Goal: Task Accomplishment & Management: Manage account settings

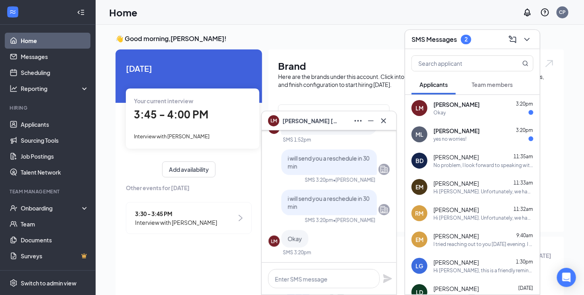
click at [385, 119] on icon "Cross" at bounding box center [384, 121] width 10 height 10
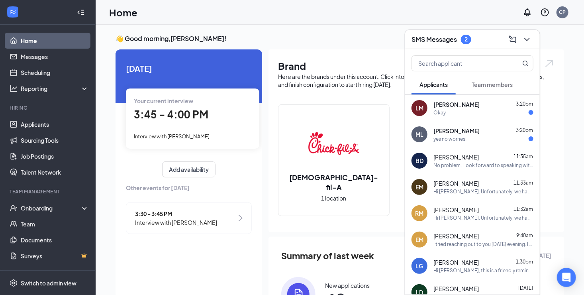
click at [526, 40] on icon "ChevronDown" at bounding box center [526, 39] width 5 height 3
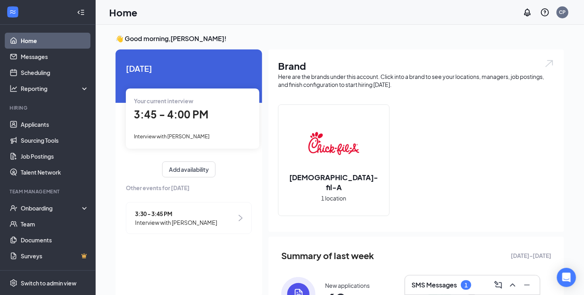
click at [178, 115] on span "3:45 - 4:00 PM" at bounding box center [171, 113] width 74 height 13
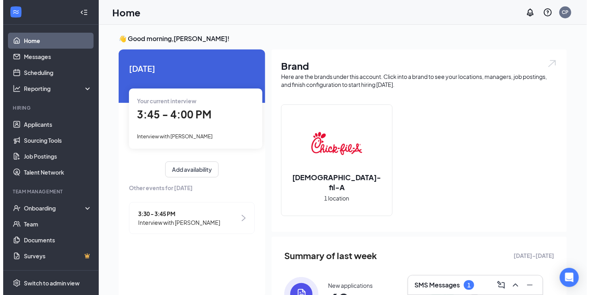
scroll to position [3, 0]
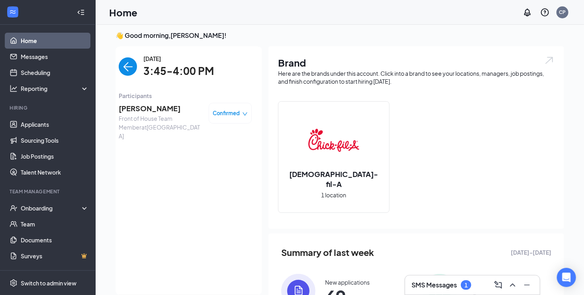
click at [152, 107] on span "[PERSON_NAME]" at bounding box center [161, 108] width 84 height 11
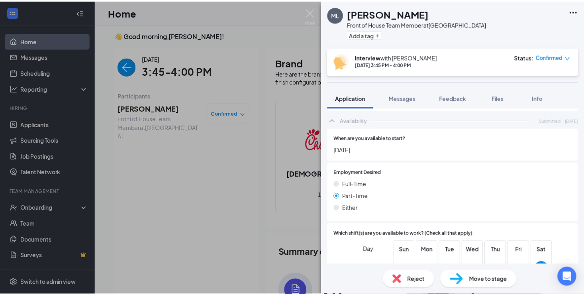
scroll to position [420, 0]
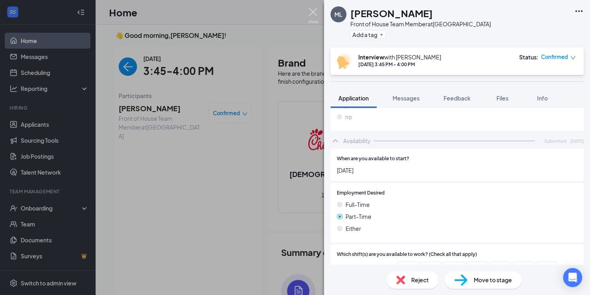
click at [316, 12] on img at bounding box center [313, 16] width 10 height 16
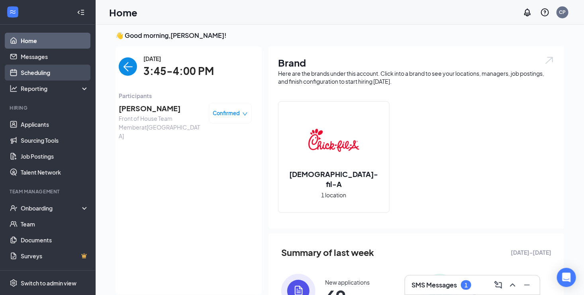
click at [27, 71] on link "Scheduling" at bounding box center [55, 72] width 68 height 16
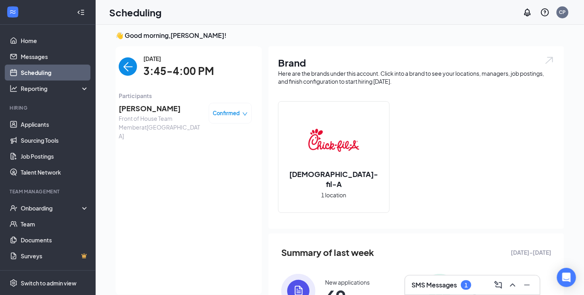
click at [29, 73] on link "Scheduling" at bounding box center [55, 72] width 68 height 16
click at [27, 56] on link "Messages" at bounding box center [55, 57] width 68 height 16
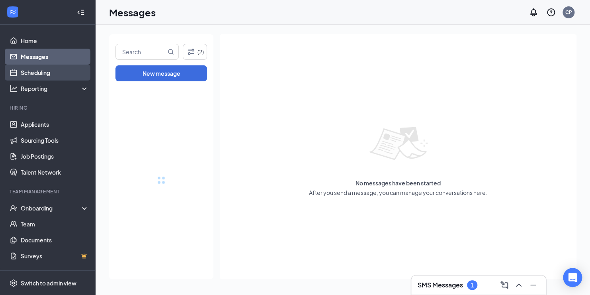
click at [35, 71] on link "Scheduling" at bounding box center [55, 72] width 68 height 16
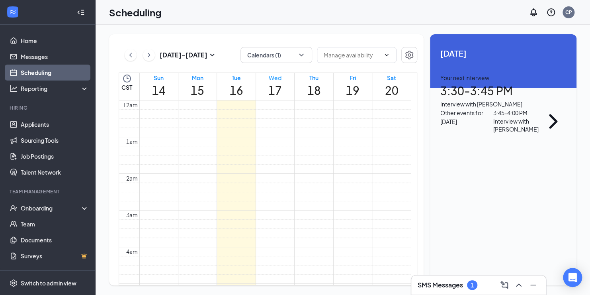
scroll to position [391, 0]
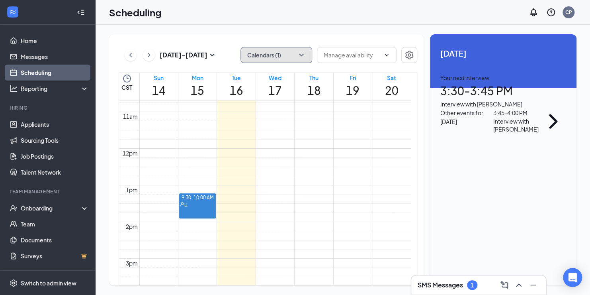
click at [272, 56] on button "Calendars (1)" at bounding box center [276, 55] width 72 height 16
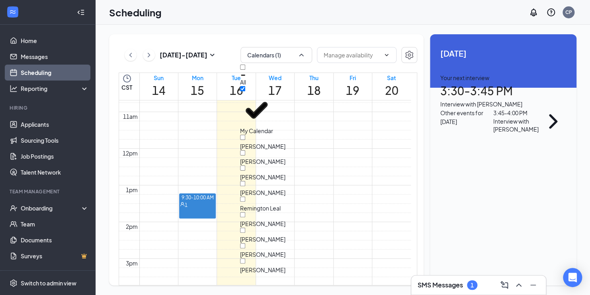
click at [266, 70] on div "All" at bounding box center [276, 74] width 72 height 21
checkbox input "true"
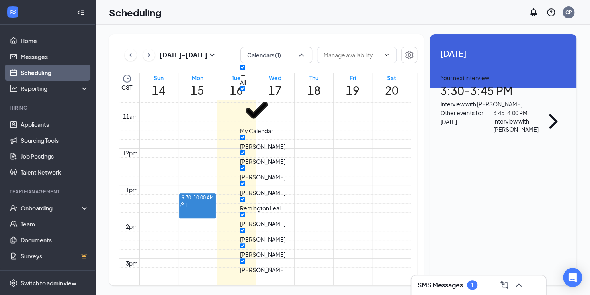
checkbox input "true"
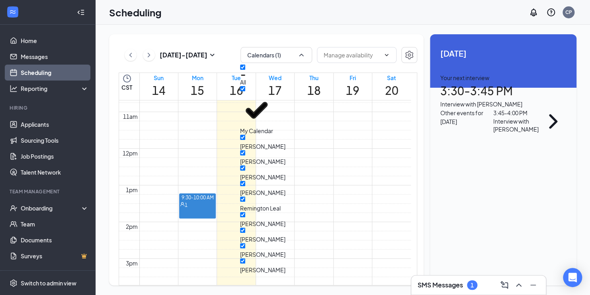
checkbox input "true"
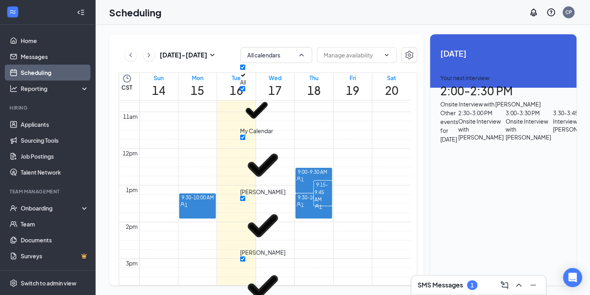
click at [362, 32] on div "[DATE] - [DATE] All calendars CST Sun 14 Mon 15 Tue 16 Wed 17 Thu 18 Fri 19 Sat…" at bounding box center [343, 160] width 494 height 270
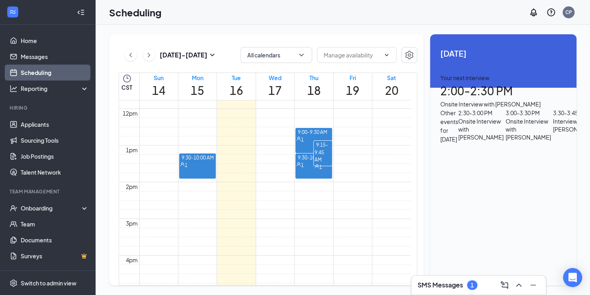
scroll to position [40, 0]
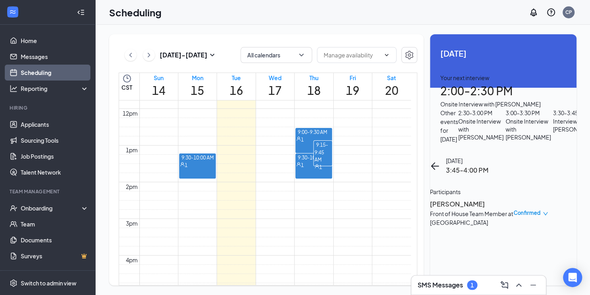
click at [457, 199] on h3 "[PERSON_NAME]" at bounding box center [472, 204] width 84 height 10
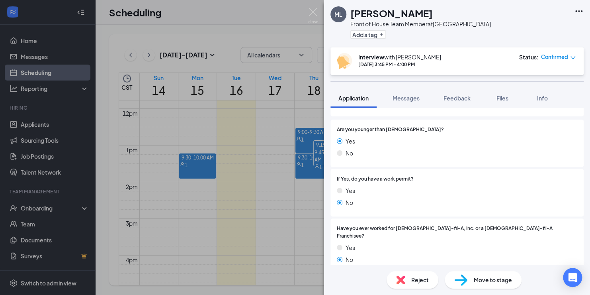
scroll to position [119, 0]
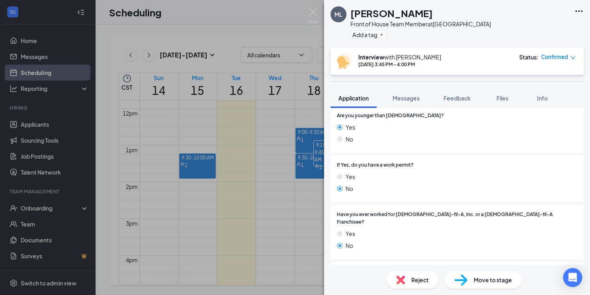
click at [474, 279] on span "Move to stage" at bounding box center [493, 279] width 38 height 9
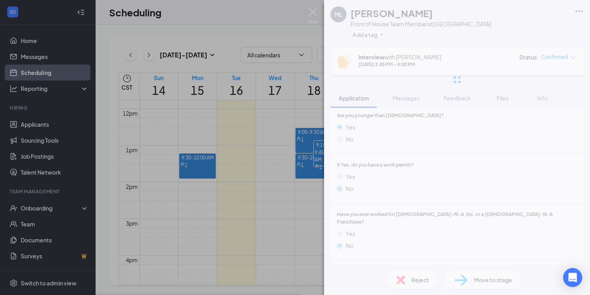
type input "Onsite Interview (next stage)"
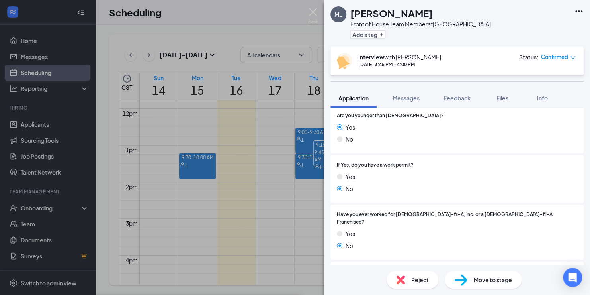
radio input "true"
radio input "false"
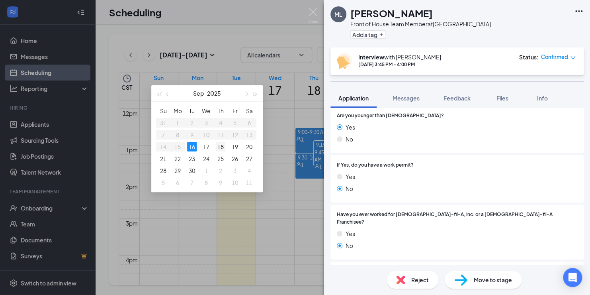
type input "[DATE]"
click at [219, 147] on div "18" at bounding box center [221, 147] width 10 height 10
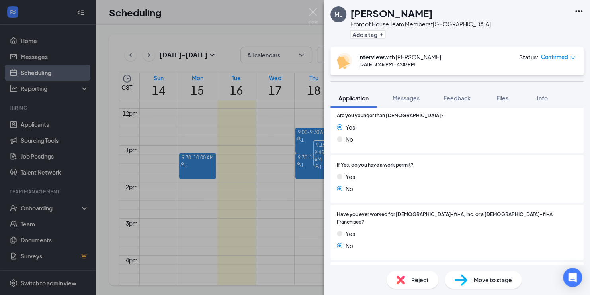
type input "[PERSON_NAME] Calendar"
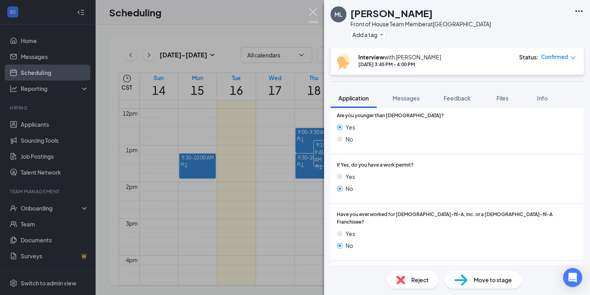
click at [312, 11] on img at bounding box center [313, 16] width 10 height 16
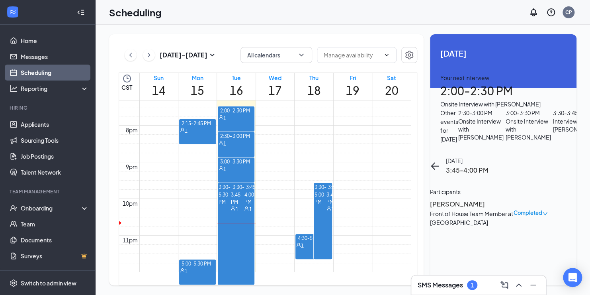
scroll to position [710, 0]
click at [320, 186] on span "3:30-5:00 PM" at bounding box center [321, 199] width 12 height 30
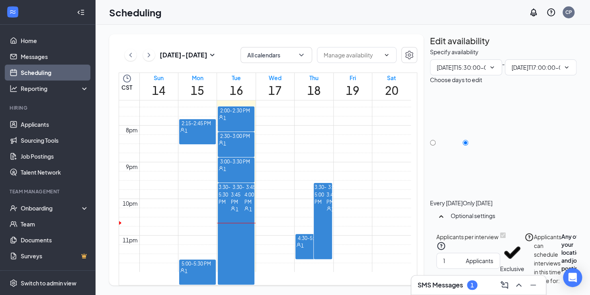
type input "03:30 PM"
type input "05:00 PM"
click at [462, 72] on input "03:30 PM" at bounding box center [461, 67] width 49 height 9
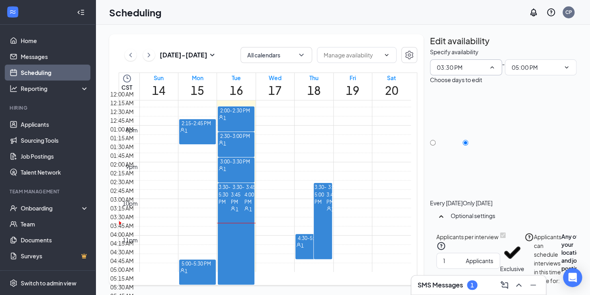
scroll to position [995, 0]
type input "02:30 PM"
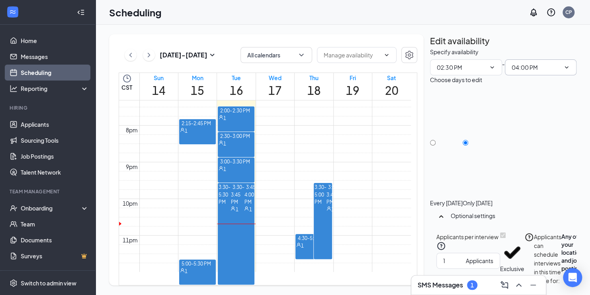
click at [526, 72] on input "04:00 PM" at bounding box center [536, 67] width 49 height 9
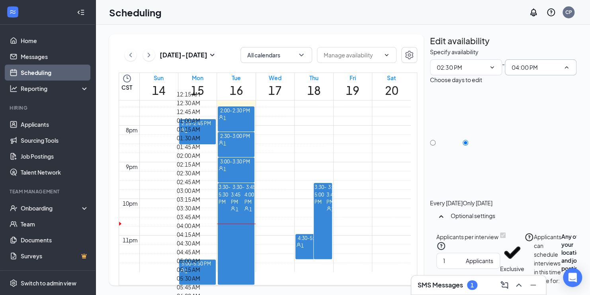
scroll to position [1115, 0]
type input "04:30 PM"
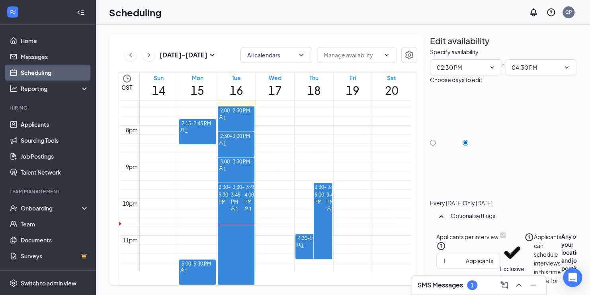
drag, startPoint x: 384, startPoint y: 174, endPoint x: 396, endPoint y: 167, distance: 13.7
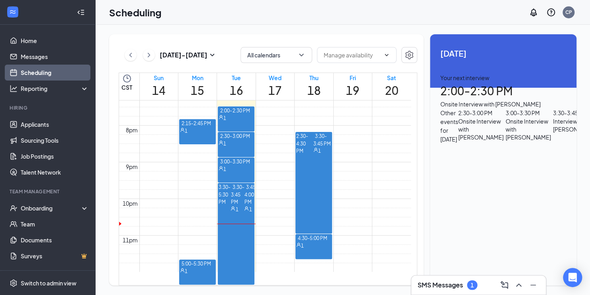
click at [322, 147] on span "3:30-3:45 PM" at bounding box center [322, 139] width 18 height 16
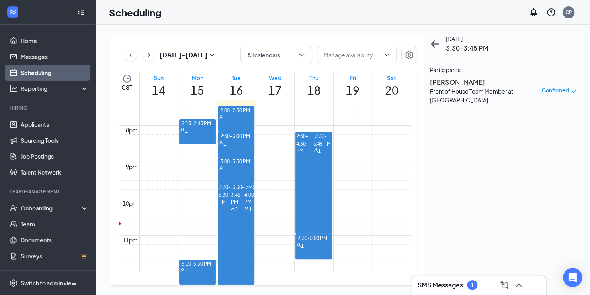
click at [430, 286] on h3 "SMS Messages" at bounding box center [440, 284] width 45 height 9
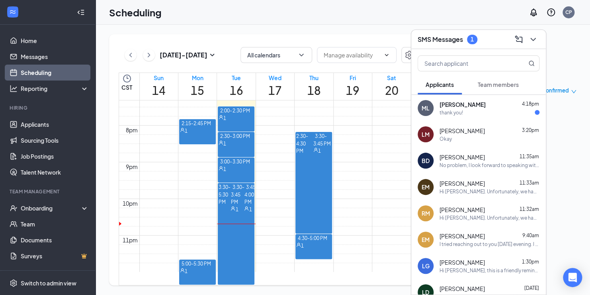
click at [458, 111] on div "thank you!" at bounding box center [451, 112] width 23 height 7
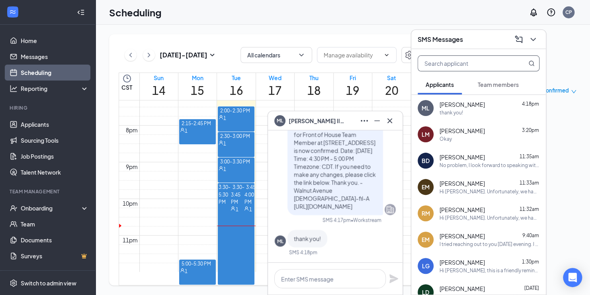
click at [451, 65] on input "text" at bounding box center [465, 63] width 94 height 15
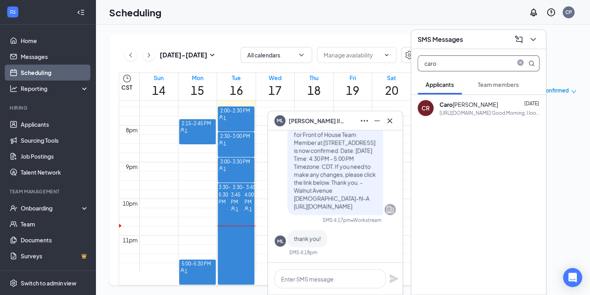
type input "caro"
click at [459, 109] on div "[URL][DOMAIN_NAME] Good Morning, I look forward to meeting with you [DATE] via …" at bounding box center [490, 112] width 100 height 7
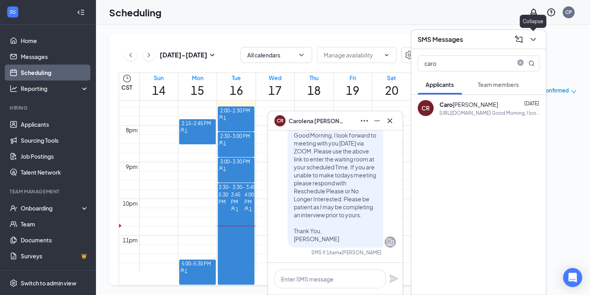
click at [533, 38] on icon "ChevronDown" at bounding box center [533, 40] width 10 height 10
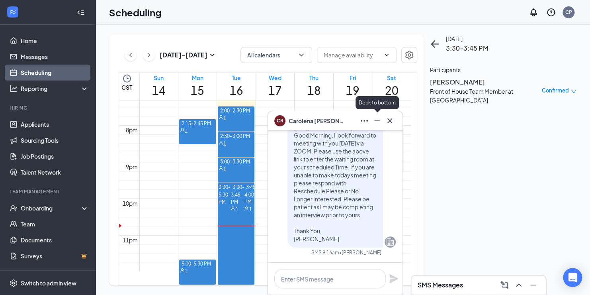
click at [375, 120] on icon "Minimize" at bounding box center [377, 120] width 6 height 1
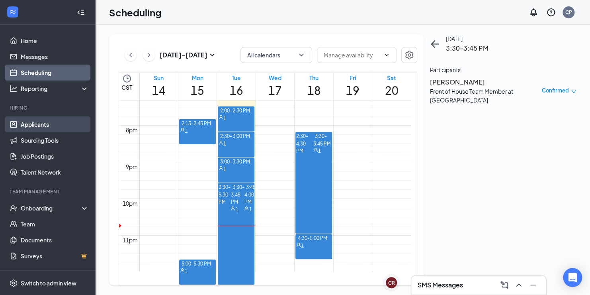
click at [25, 122] on link "Applicants" at bounding box center [55, 124] width 68 height 16
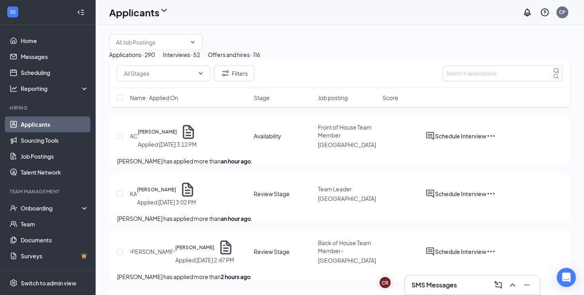
click at [200, 59] on div "Interviews · 52" at bounding box center [181, 54] width 37 height 9
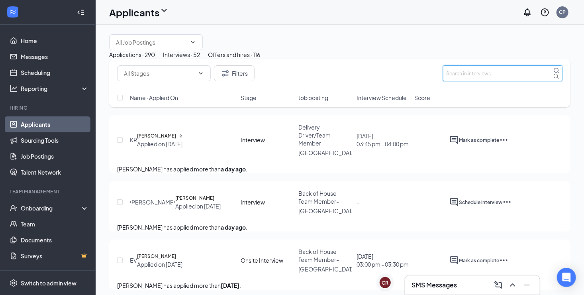
click at [470, 81] on input "text" at bounding box center [502, 73] width 119 height 16
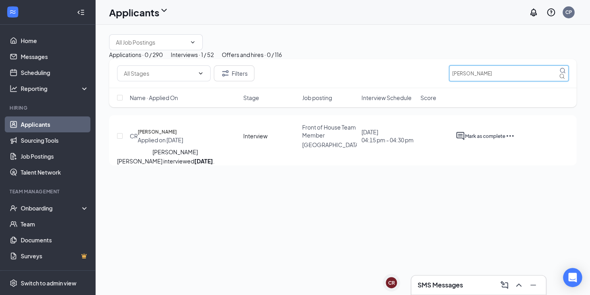
type input "[PERSON_NAME]"
click at [177, 136] on h5 "[PERSON_NAME]" at bounding box center [157, 132] width 39 height 8
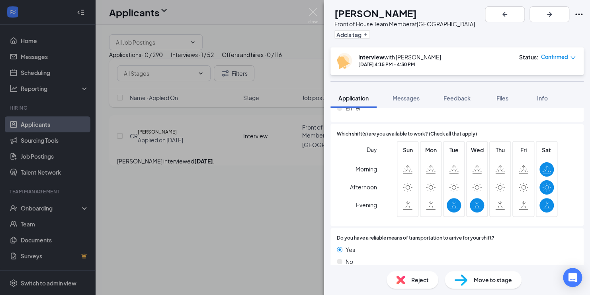
scroll to position [597, 0]
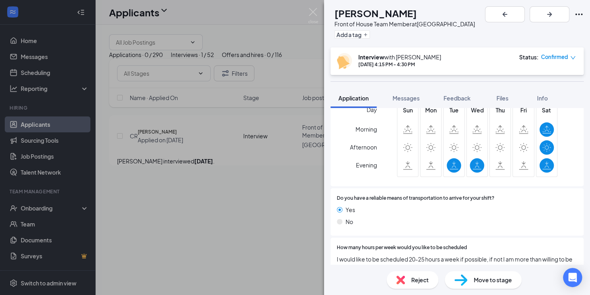
click at [479, 281] on span "Move to stage" at bounding box center [493, 279] width 38 height 9
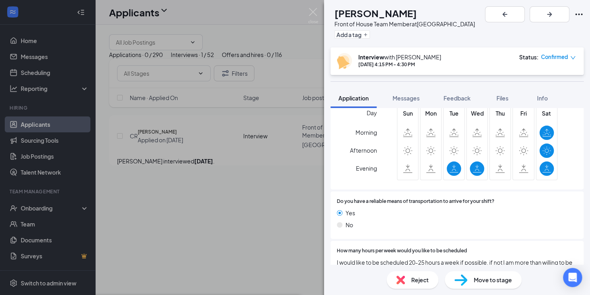
radio input "true"
radio input "false"
type input "[PERSON_NAME] Calendar"
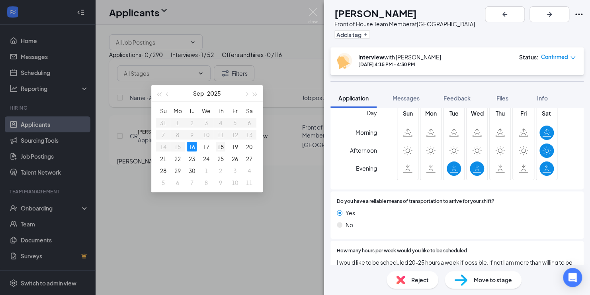
type input "[DATE]"
click at [222, 147] on div "18" at bounding box center [221, 147] width 10 height 10
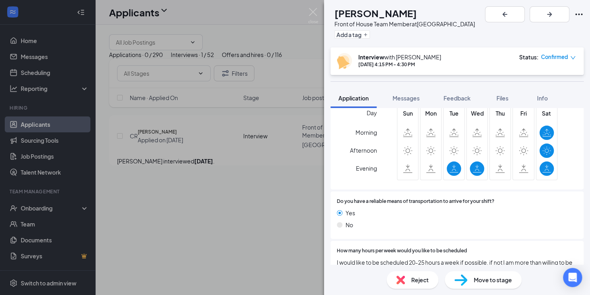
type input "04:15 PM"
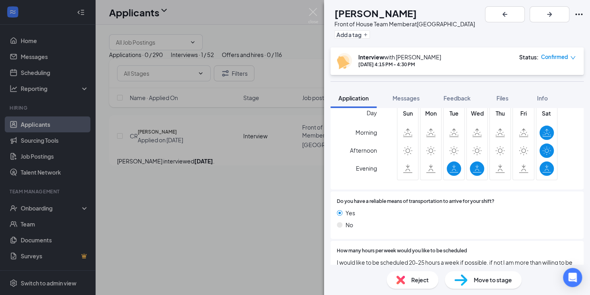
type input "04:45 PM"
click at [314, 13] on img at bounding box center [313, 16] width 10 height 16
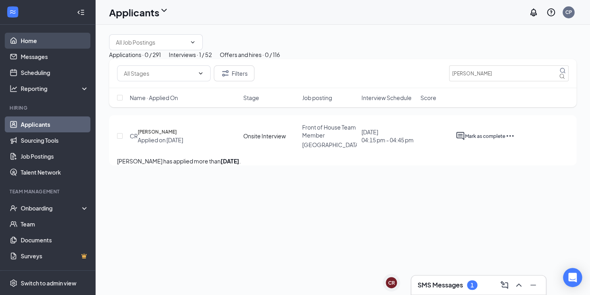
click at [31, 39] on link "Home" at bounding box center [55, 41] width 68 height 16
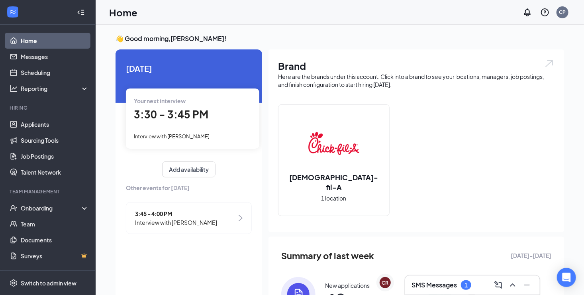
click at [431, 283] on h3 "SMS Messages" at bounding box center [433, 284] width 45 height 9
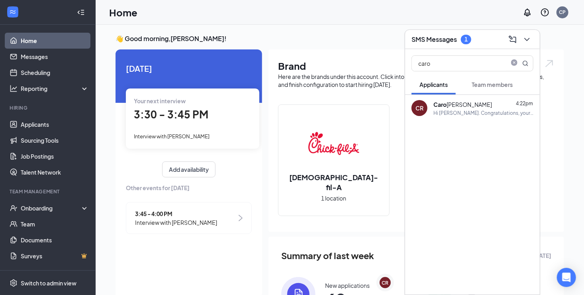
click at [458, 113] on div "Hi [PERSON_NAME]. Congratulations, your onsite interview with [DEMOGRAPHIC_DATA…" at bounding box center [483, 112] width 100 height 7
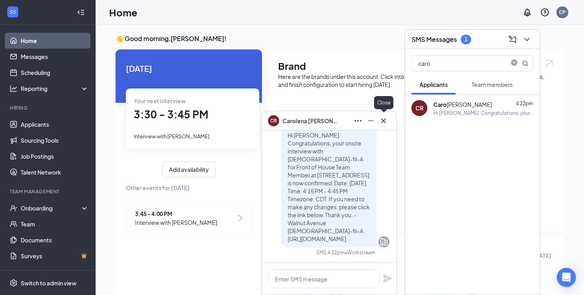
click at [383, 119] on icon "Cross" at bounding box center [384, 121] width 10 height 10
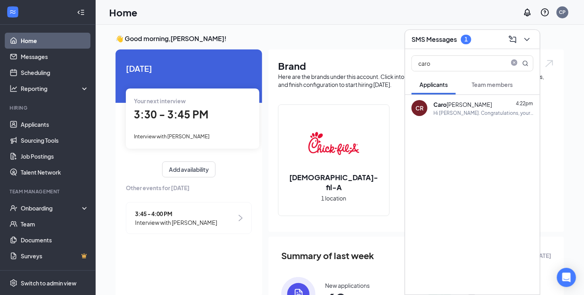
click at [492, 81] on span "Team members" at bounding box center [491, 84] width 41 height 7
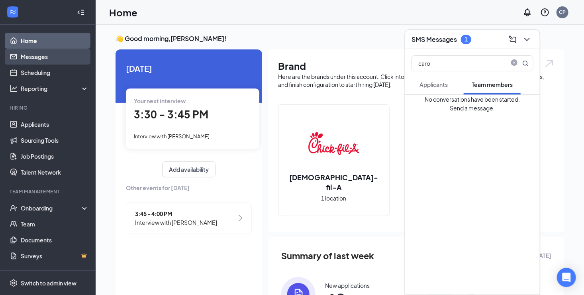
click at [31, 58] on link "Messages" at bounding box center [55, 57] width 68 height 16
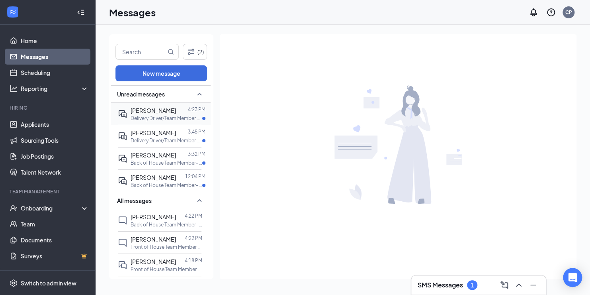
drag, startPoint x: 135, startPoint y: 117, endPoint x: 141, endPoint y: 117, distance: 6.0
click at [136, 116] on p "Delivery Driver/Team Member at [GEOGRAPHIC_DATA]" at bounding box center [167, 118] width 72 height 7
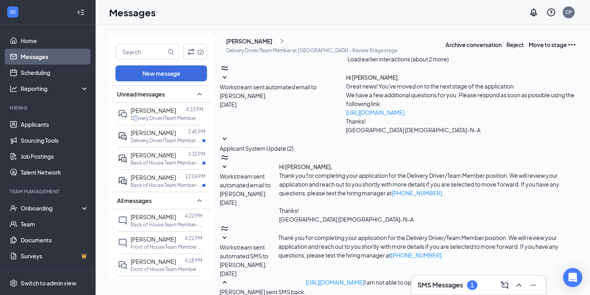
scroll to position [315, 0]
click at [29, 124] on link "Applicants" at bounding box center [55, 124] width 68 height 16
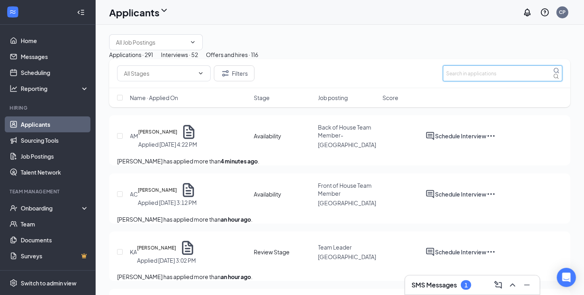
click at [469, 81] on input "text" at bounding box center [502, 73] width 119 height 16
click at [198, 59] on div "Interviews · 52" at bounding box center [179, 54] width 37 height 9
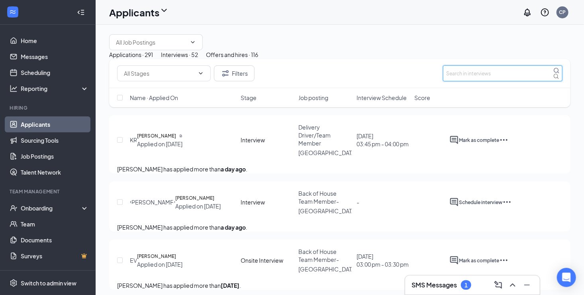
click at [473, 81] on input "text" at bounding box center [502, 73] width 119 height 16
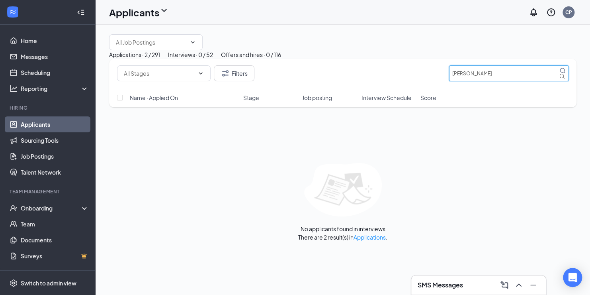
type input "[PERSON_NAME]"
click at [144, 59] on div "Applications · 2 / 291" at bounding box center [134, 54] width 51 height 9
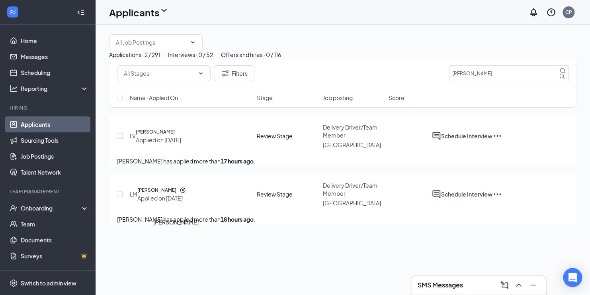
click at [176, 194] on h5 "[PERSON_NAME]" at bounding box center [156, 190] width 39 height 8
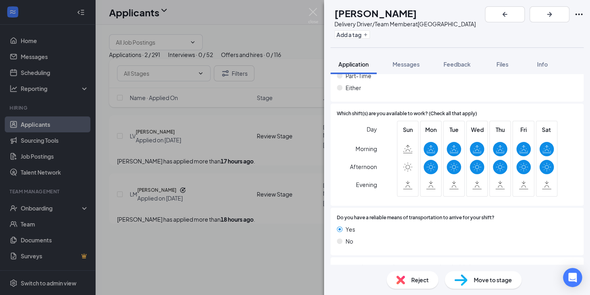
scroll to position [649, 0]
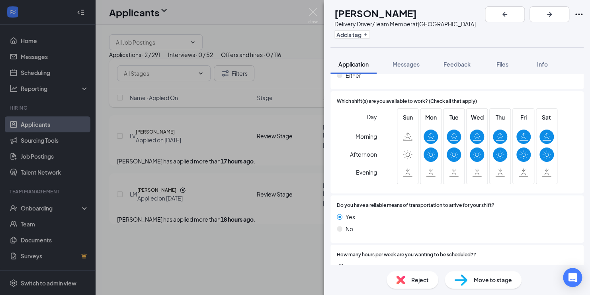
click at [495, 280] on span "Move to stage" at bounding box center [493, 279] width 38 height 9
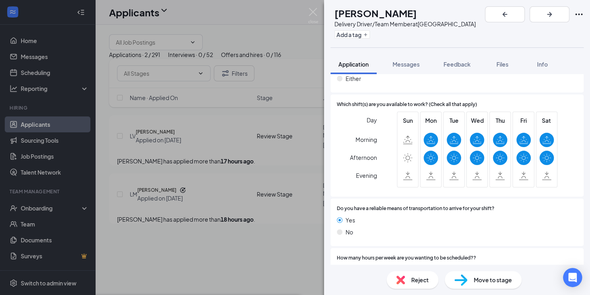
type input "Interview (next stage)"
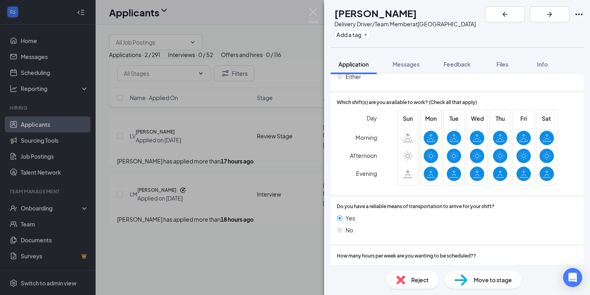
scroll to position [645, 0]
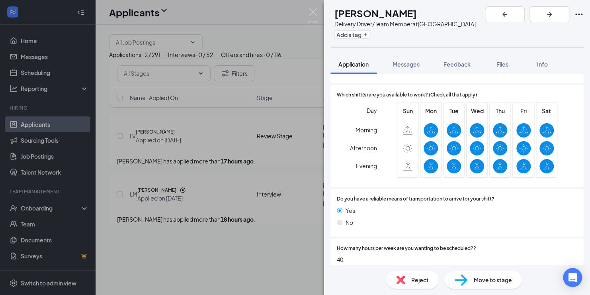
click at [474, 283] on span "Move to stage" at bounding box center [493, 279] width 38 height 9
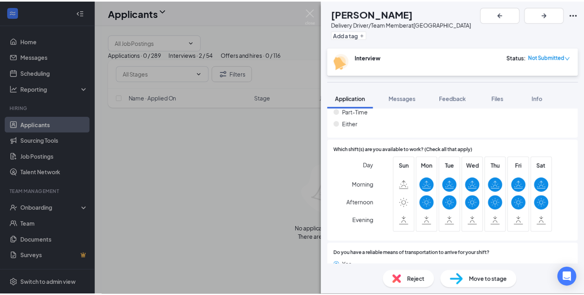
scroll to position [627, 0]
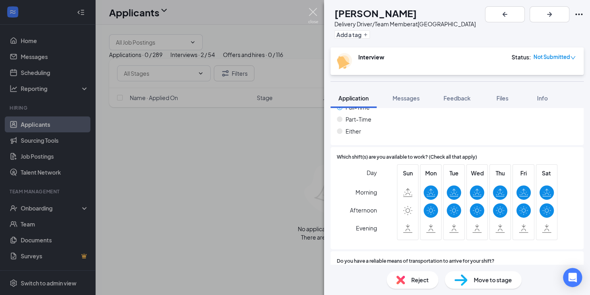
click at [314, 11] on img at bounding box center [313, 16] width 10 height 16
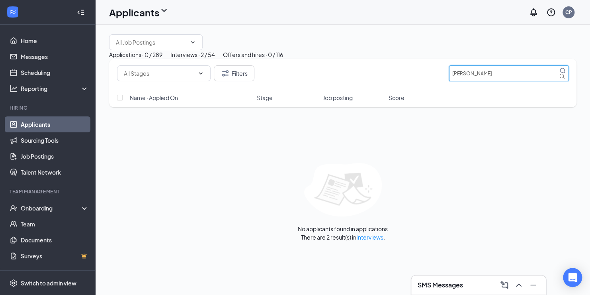
drag, startPoint x: 472, startPoint y: 112, endPoint x: 426, endPoint y: 115, distance: 46.6
click at [426, 81] on div "Filters [PERSON_NAME]" at bounding box center [342, 73] width 451 height 16
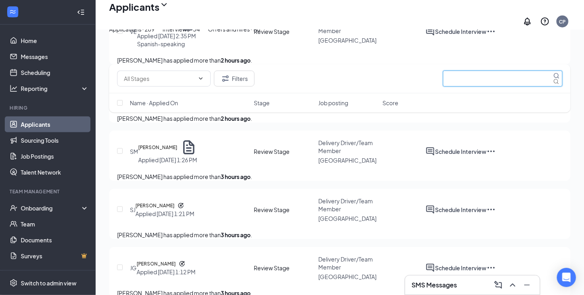
scroll to position [438, 0]
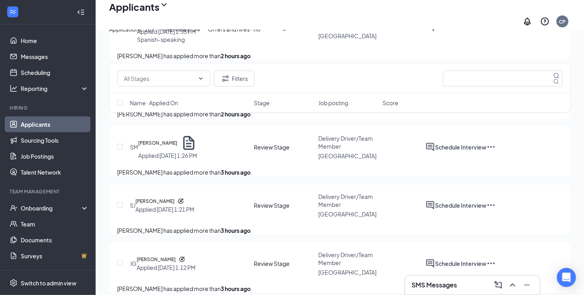
click at [328, 150] on span "Delivery Driver/Team Member" at bounding box center [345, 142] width 55 height 15
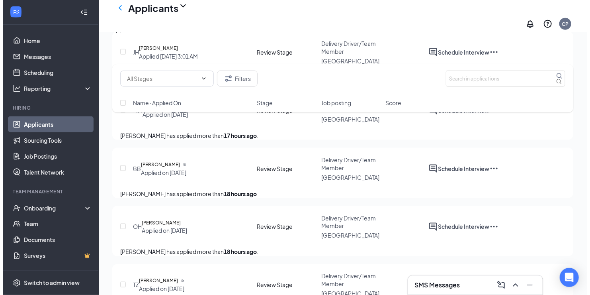
scroll to position [518, 0]
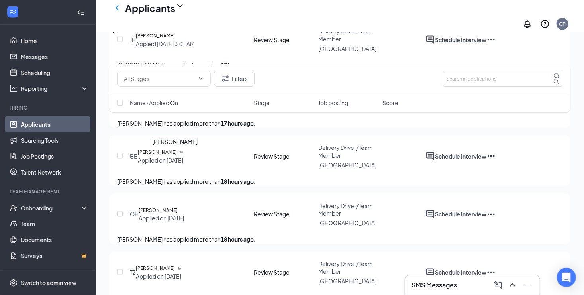
click at [164, 98] on h5 "[PERSON_NAME]" at bounding box center [158, 94] width 39 height 8
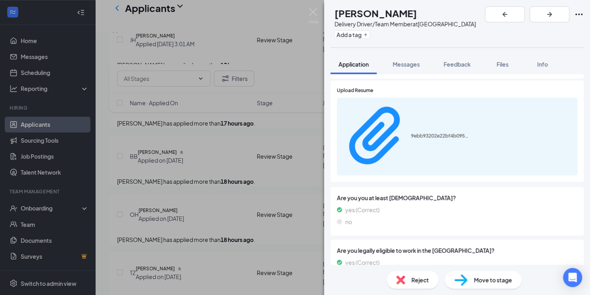
scroll to position [352, 0]
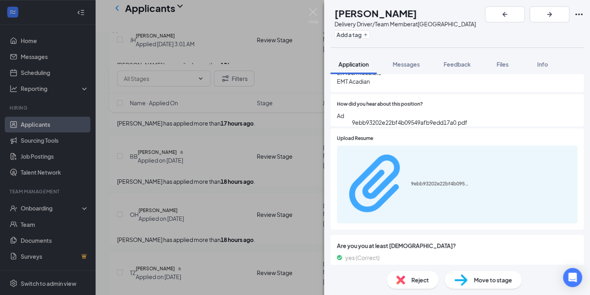
click at [411, 180] on div "9ebb93202e22bf4b09549afb9edd17a0.pdf" at bounding box center [441, 183] width 60 height 6
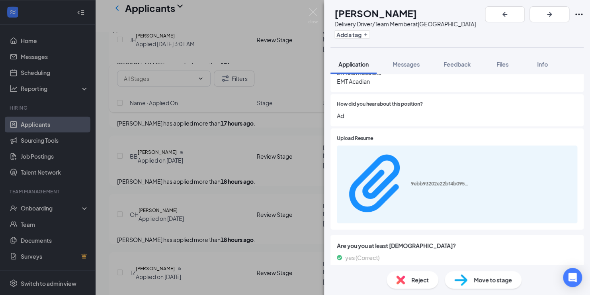
click at [474, 279] on span "Move to stage" at bounding box center [493, 279] width 38 height 9
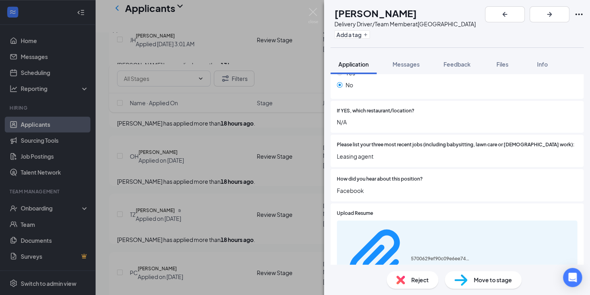
scroll to position [193, 0]
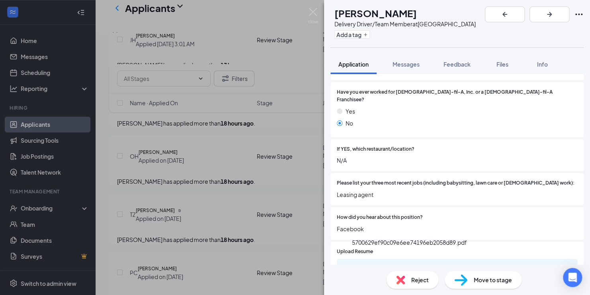
click at [411, 293] on div "5700629ef90c09e6ee74196eb2058d89.pdf" at bounding box center [441, 296] width 60 height 6
click at [481, 279] on span "Move to stage" at bounding box center [493, 279] width 38 height 9
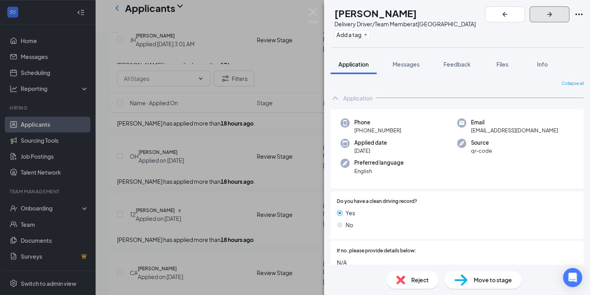
click at [554, 11] on icon "ArrowRight" at bounding box center [550, 15] width 10 height 10
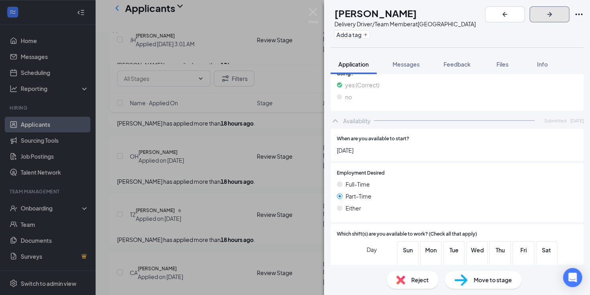
scroll to position [529, 0]
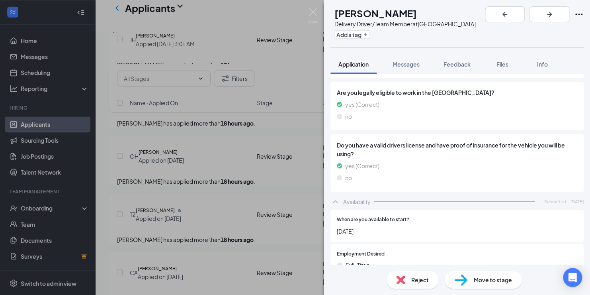
click at [486, 282] on span "Move to stage" at bounding box center [493, 279] width 38 height 9
type input "Interview (next stage)"
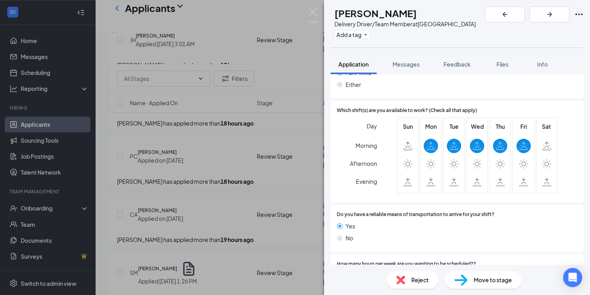
scroll to position [645, 0]
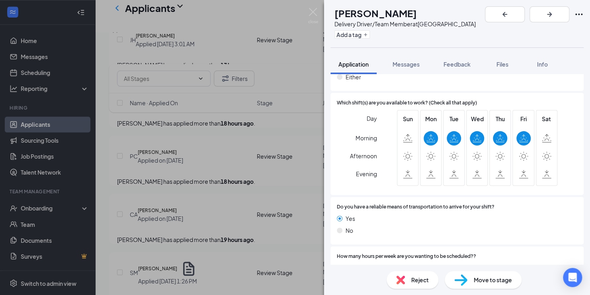
click at [474, 279] on span "Move to stage" at bounding box center [493, 279] width 38 height 9
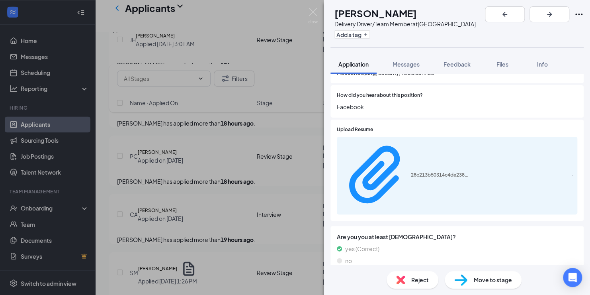
scroll to position [312, 0]
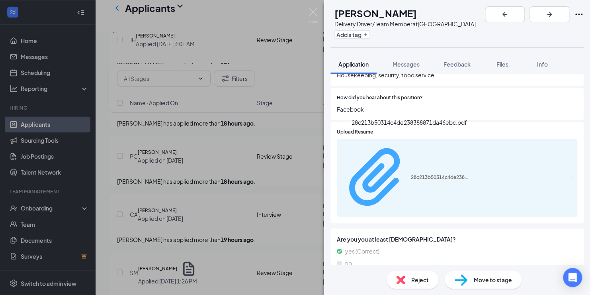
click at [431, 174] on div "28c213b50314c4de238388871da46ebc.pdf" at bounding box center [441, 177] width 60 height 6
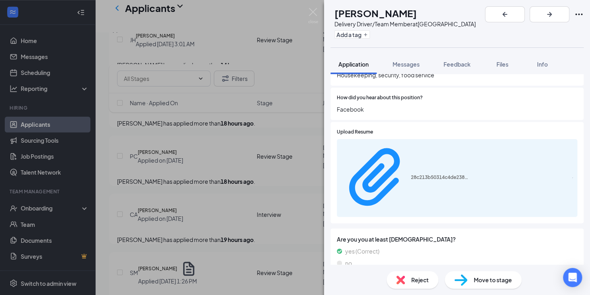
click at [480, 280] on span "Move to stage" at bounding box center [493, 279] width 38 height 9
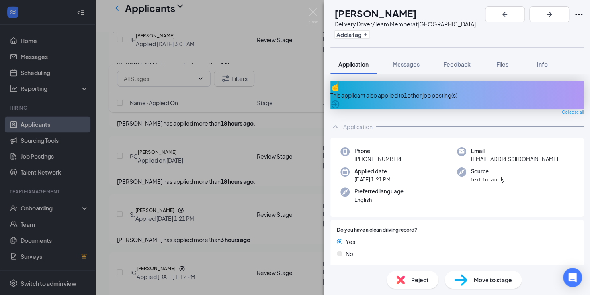
click at [422, 91] on div "This applicant also applied to 1 other job posting(s)" at bounding box center [456, 95] width 253 height 9
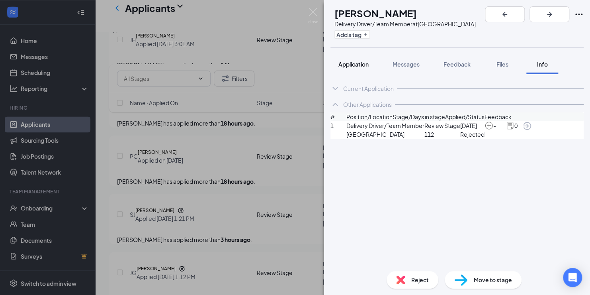
click at [364, 66] on span "Application" at bounding box center [353, 64] width 30 height 7
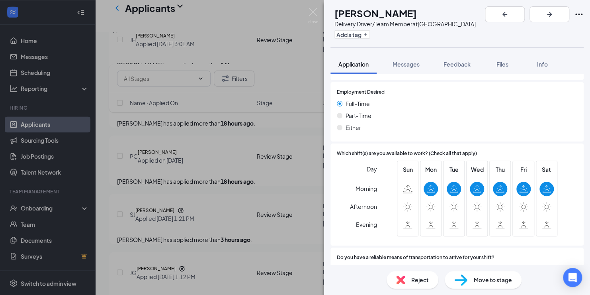
scroll to position [649, 0]
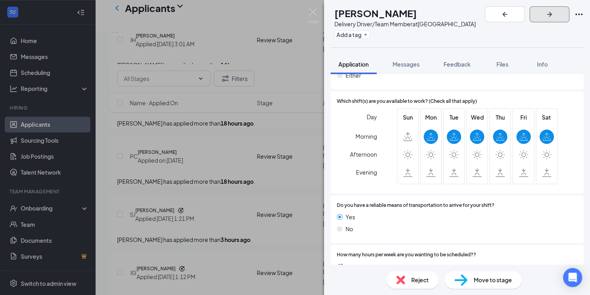
click at [554, 13] on icon "ArrowRight" at bounding box center [550, 15] width 10 height 10
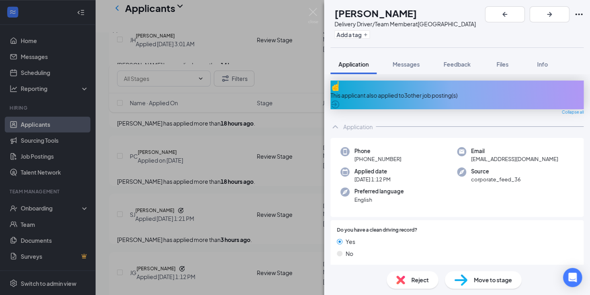
click at [400, 91] on div "This applicant also applied to 3 other job posting(s)" at bounding box center [456, 95] width 253 height 9
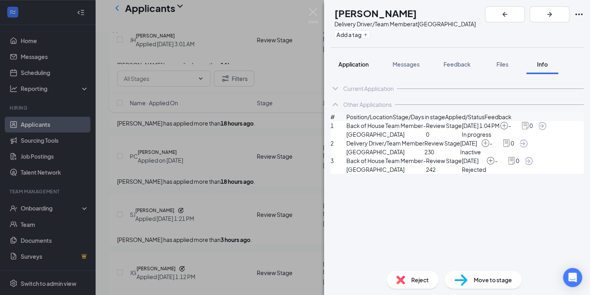
click at [354, 63] on span "Application" at bounding box center [353, 64] width 30 height 7
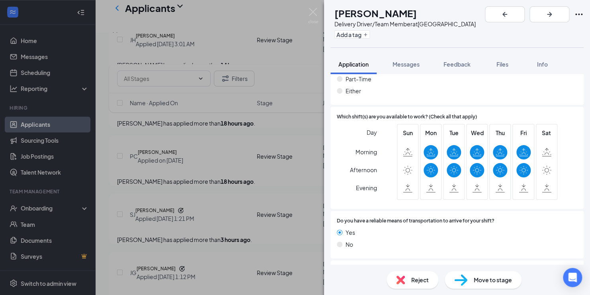
scroll to position [676, 0]
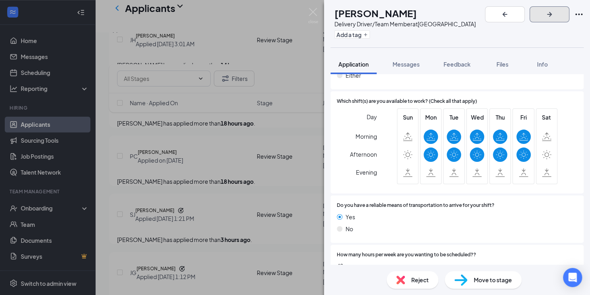
click at [552, 14] on icon "ArrowRight" at bounding box center [549, 14] width 5 height 5
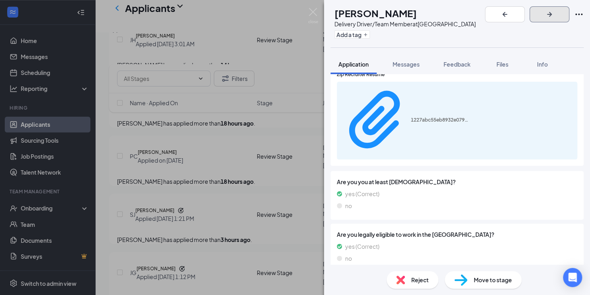
scroll to position [387, 0]
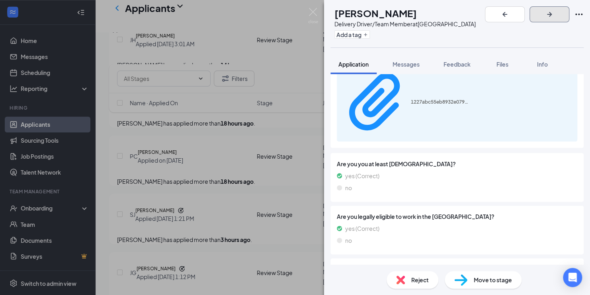
click at [554, 15] on icon "ArrowRight" at bounding box center [550, 15] width 10 height 10
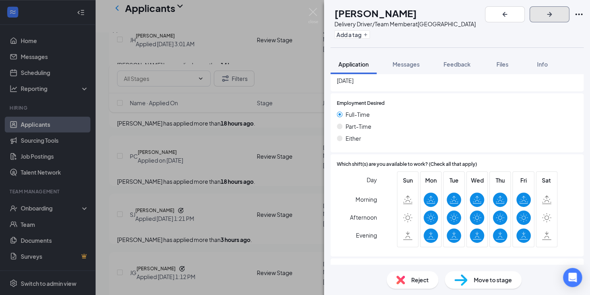
scroll to position [670, 0]
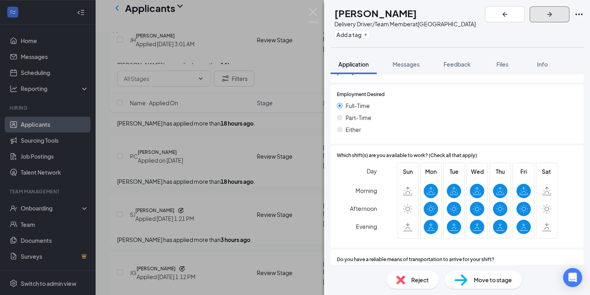
click at [554, 11] on icon "ArrowRight" at bounding box center [550, 15] width 10 height 10
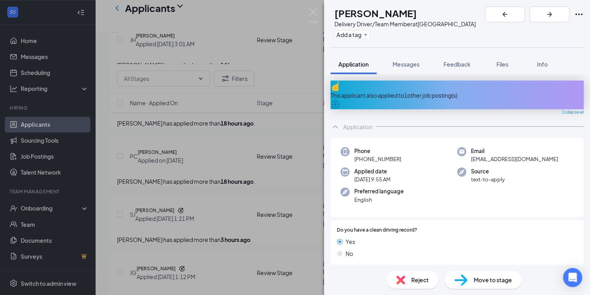
click at [426, 86] on div "This applicant also applied to 1 other job posting(s)" at bounding box center [456, 94] width 253 height 29
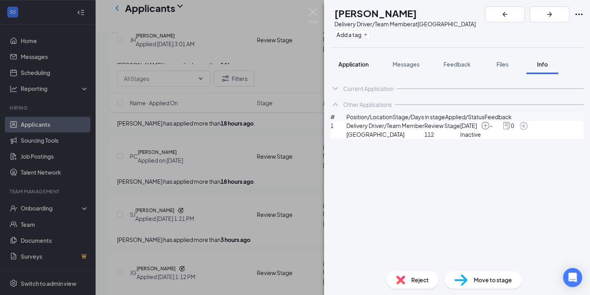
click at [356, 64] on span "Application" at bounding box center [353, 64] width 30 height 7
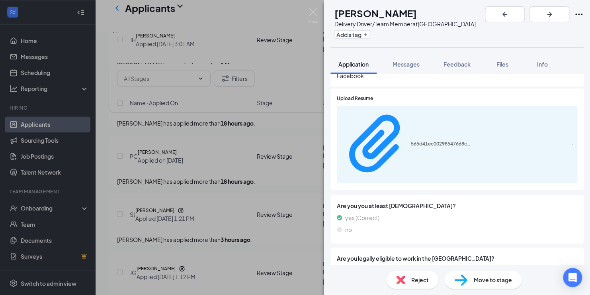
scroll to position [343, 0]
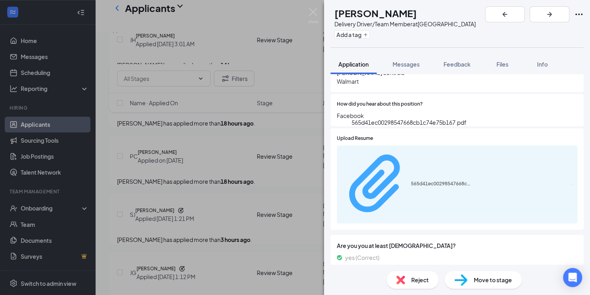
click at [440, 180] on div "565d41ec00298547668cb1c74e75b167.pdf" at bounding box center [441, 183] width 60 height 6
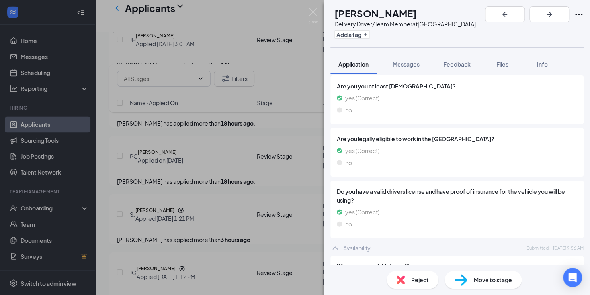
scroll to position [701, 0]
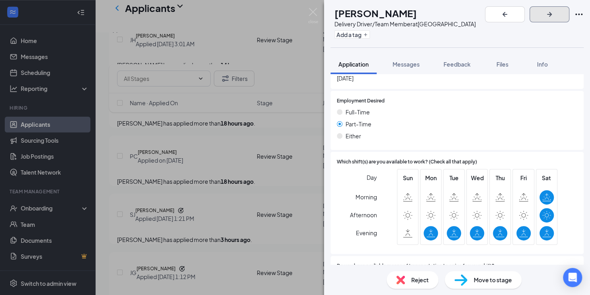
click at [552, 13] on icon "ArrowRight" at bounding box center [549, 14] width 5 height 5
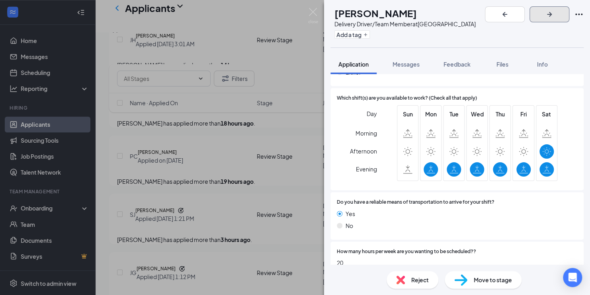
scroll to position [645, 0]
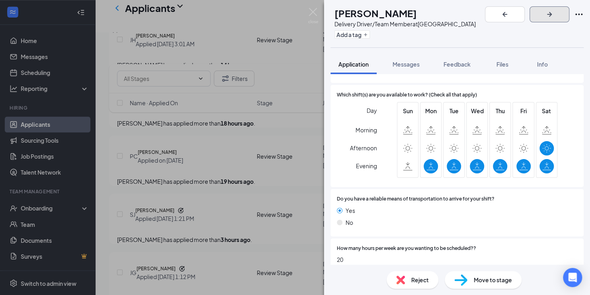
click at [554, 17] on icon "ArrowRight" at bounding box center [550, 15] width 10 height 10
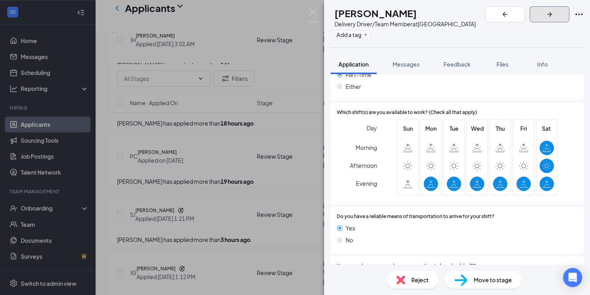
scroll to position [612, 0]
